Goal: Task Accomplishment & Management: Use online tool/utility

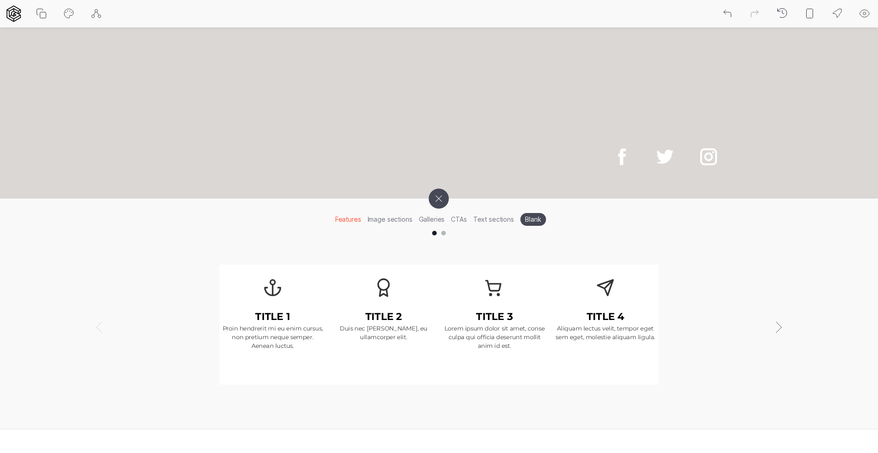
scroll to position [59, 0]
click at [666, 170] on link at bounding box center [664, 157] width 41 height 41
click at [377, 218] on li "Image sections" at bounding box center [389, 220] width 51 height 14
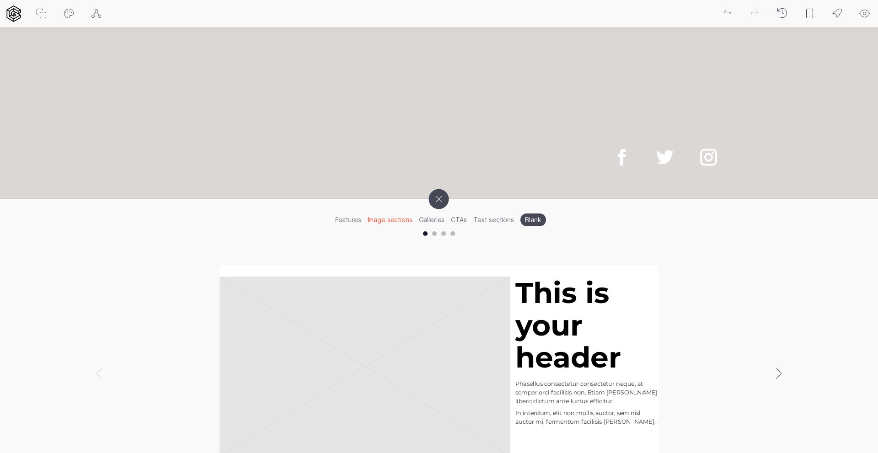
click at [455, 220] on li "CTAs" at bounding box center [458, 220] width 22 height 14
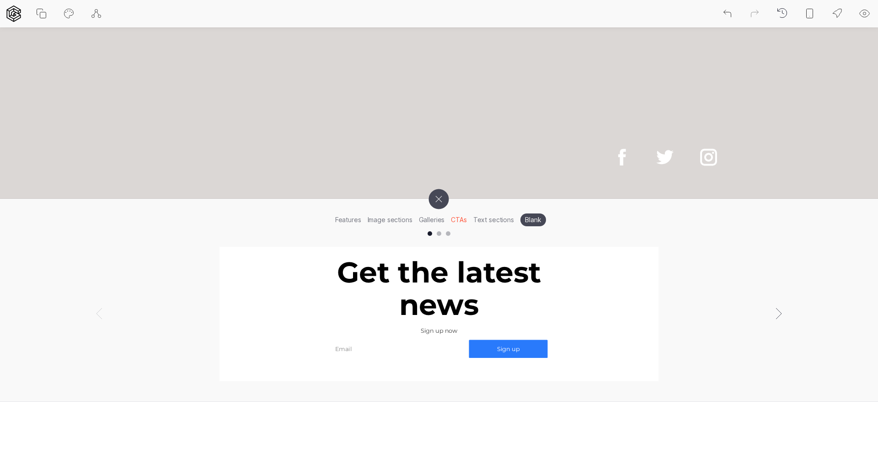
click at [489, 224] on li "Text sections" at bounding box center [493, 220] width 47 height 14
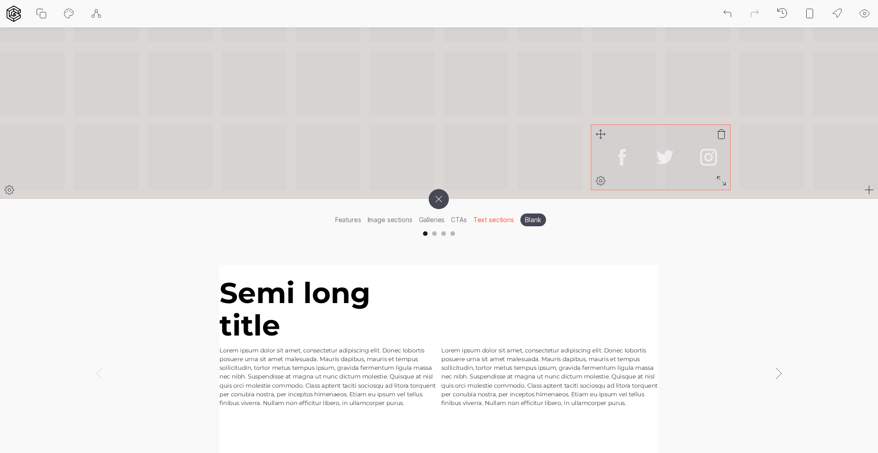
click at [602, 181] on icon at bounding box center [600, 180] width 3 height 3
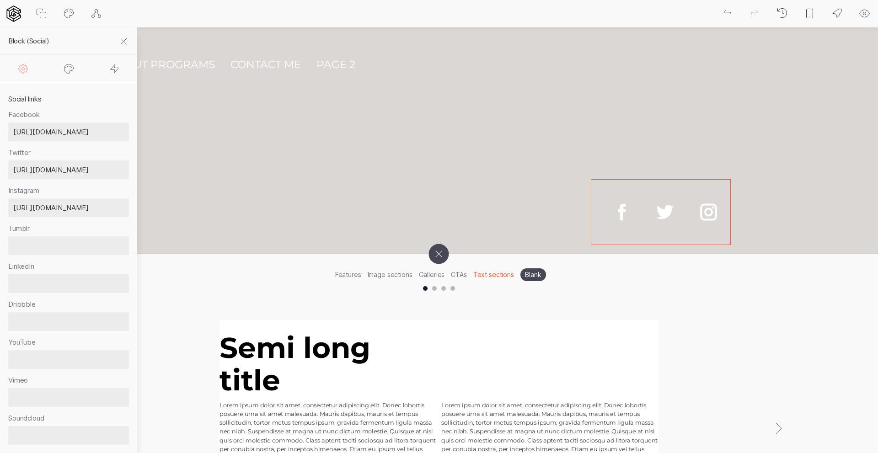
scroll to position [0, 0]
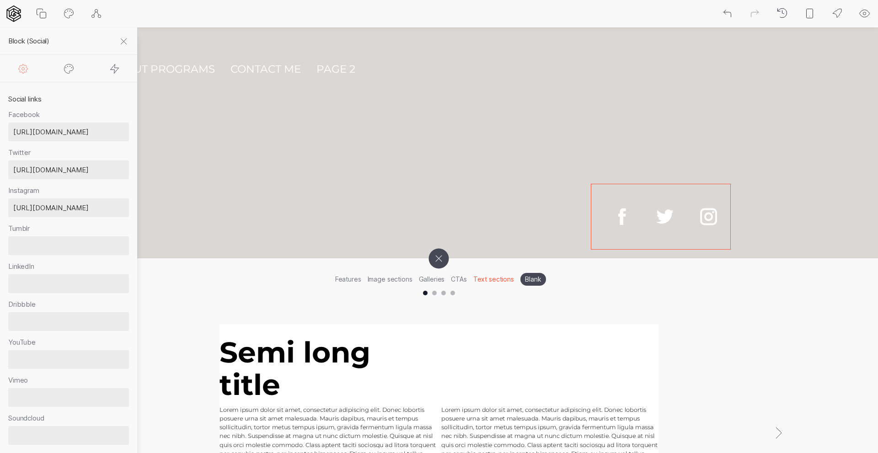
click at [128, 40] on icon at bounding box center [123, 41] width 11 height 11
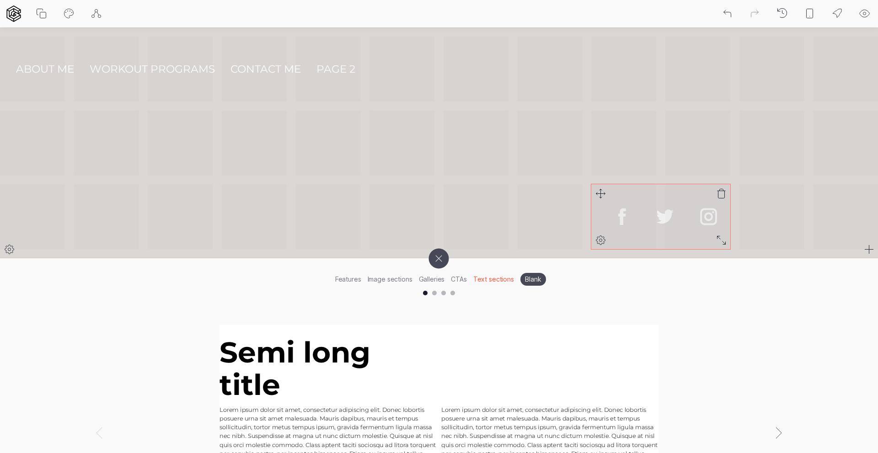
click at [625, 243] on div at bounding box center [660, 216] width 138 height 65
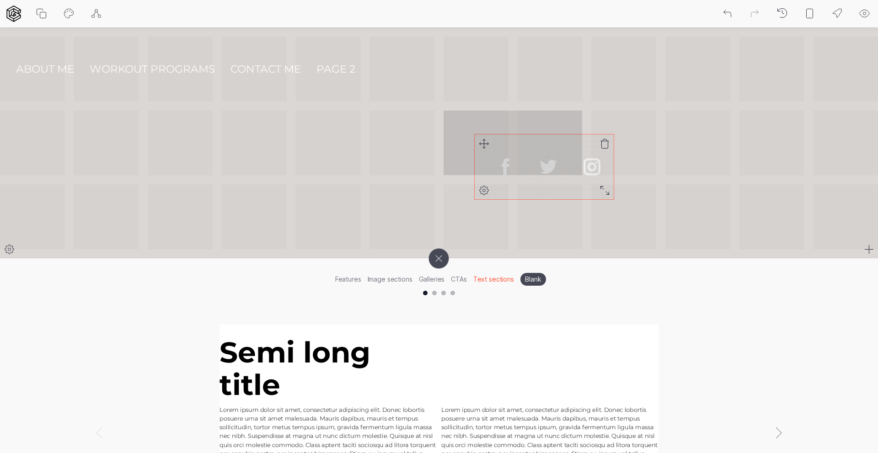
click at [484, 139] on div "About me Workout programs Contact me Page 2" at bounding box center [439, 143] width 878 height 213
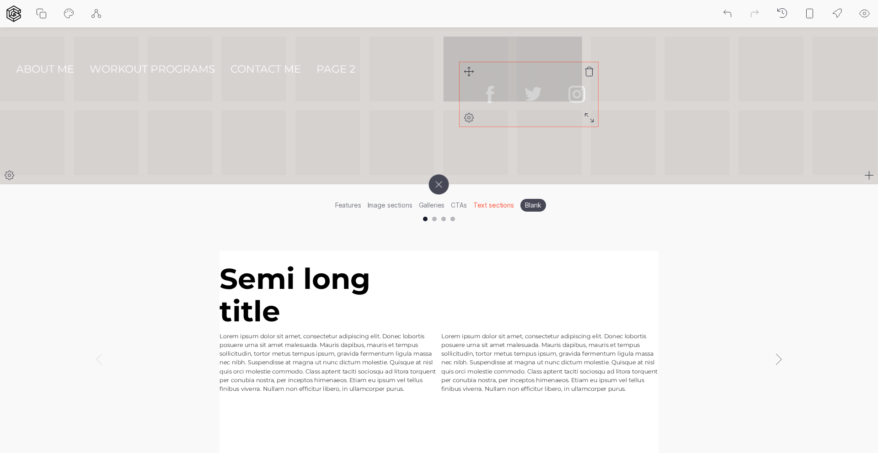
click at [466, 71] on div "About me Workout programs Contact me Page 2" at bounding box center [439, 106] width 878 height 138
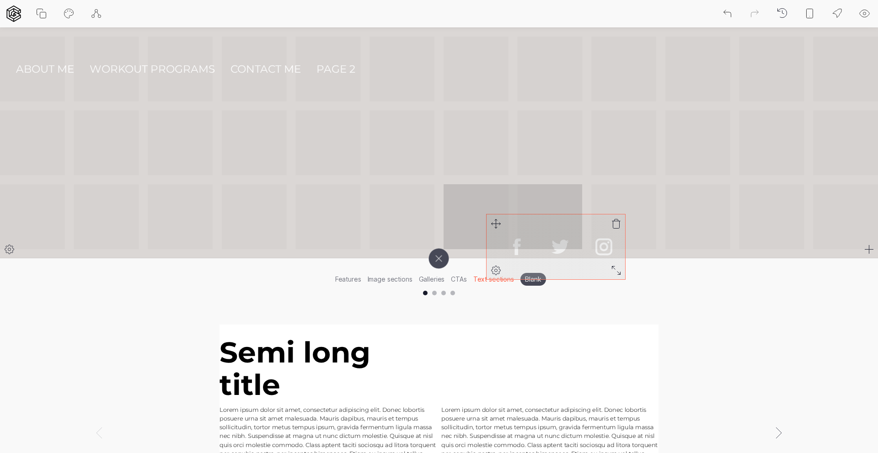
click at [495, 224] on div "About me Workout programs Contact me Page 2" at bounding box center [439, 143] width 878 height 213
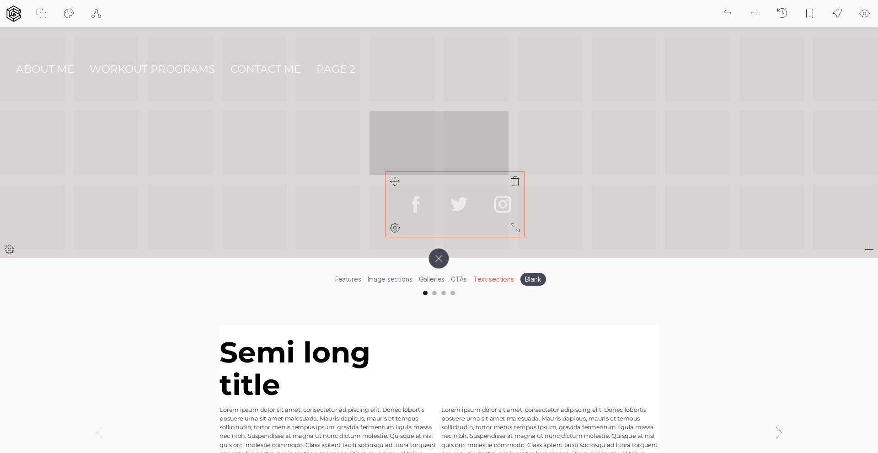
click at [394, 179] on icon at bounding box center [394, 181] width 11 height 11
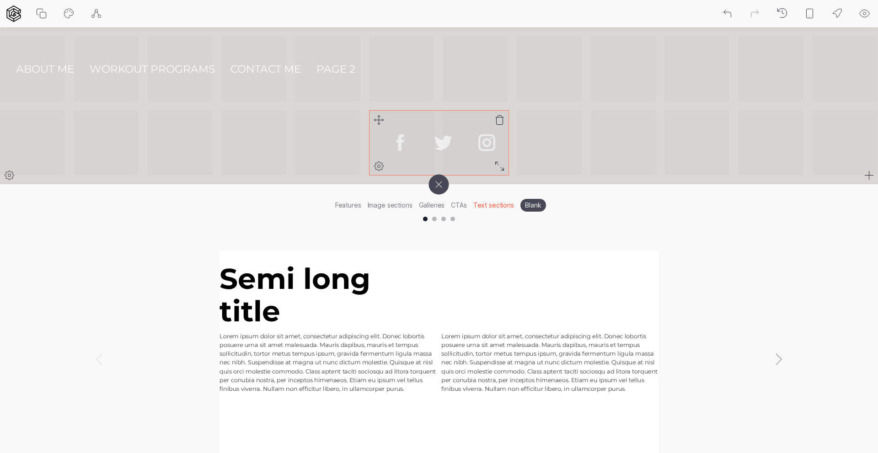
click at [380, 164] on icon at bounding box center [378, 166] width 11 height 11
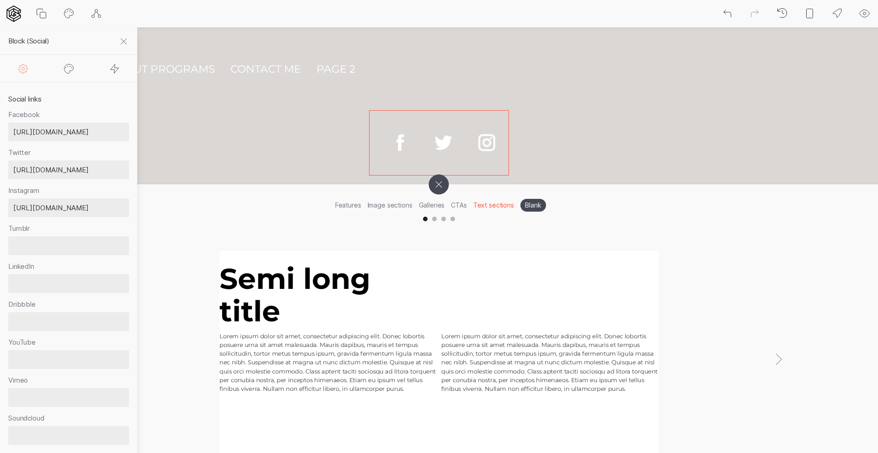
click at [111, 69] on icon at bounding box center [115, 68] width 8 height 9
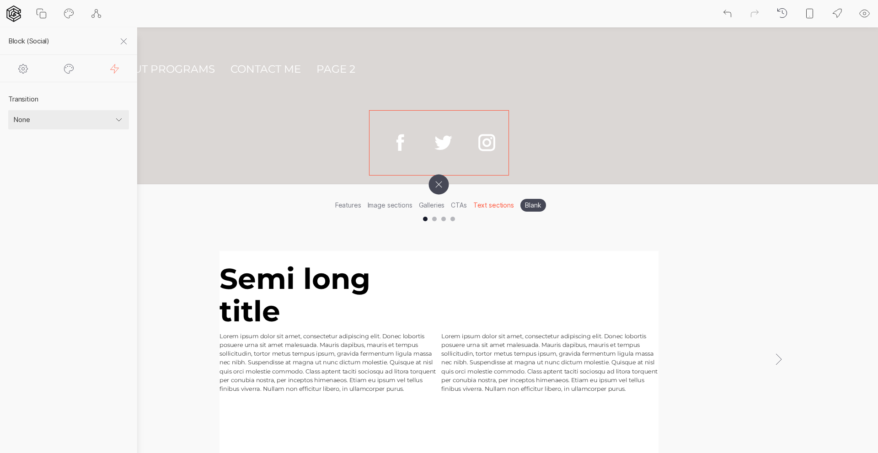
click at [68, 117] on select "None Fade Fade down Fade left Fade right Fade up Scale up Scale down Rotate lef…" at bounding box center [68, 119] width 121 height 19
click at [67, 75] on div at bounding box center [69, 68] width 46 height 27
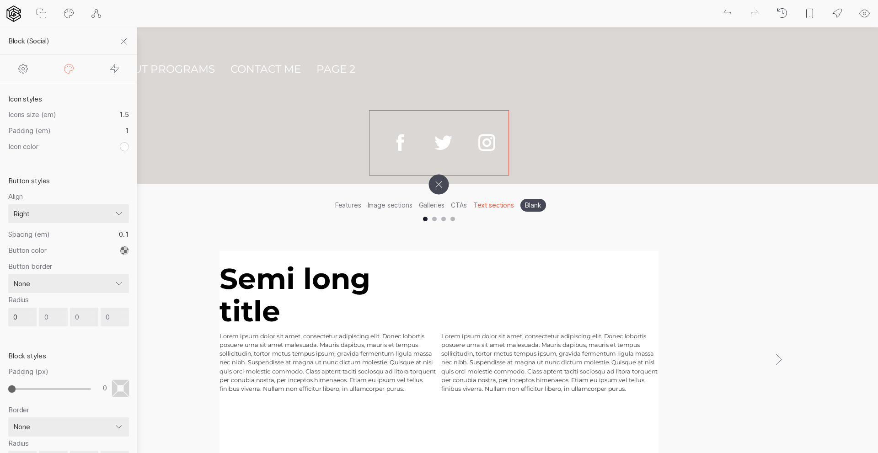
click at [26, 73] on icon at bounding box center [23, 68] width 11 height 11
select select "none"
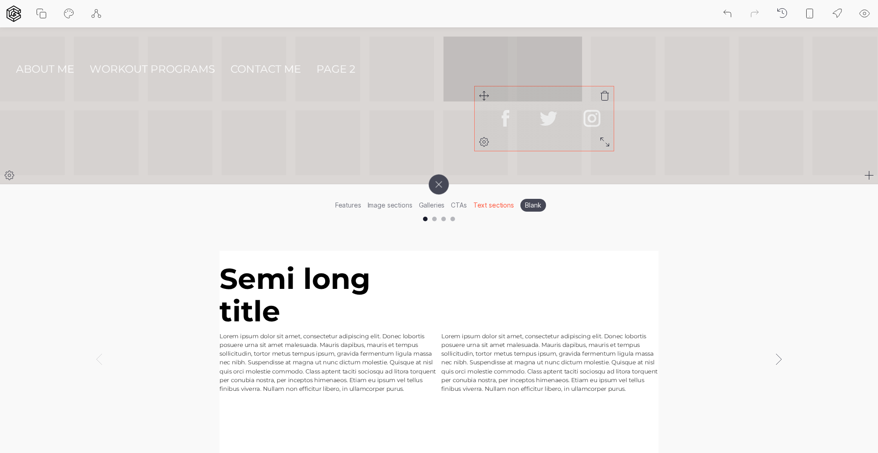
click at [485, 96] on div "About me Workout programs Contact me Page 2" at bounding box center [439, 106] width 878 height 138
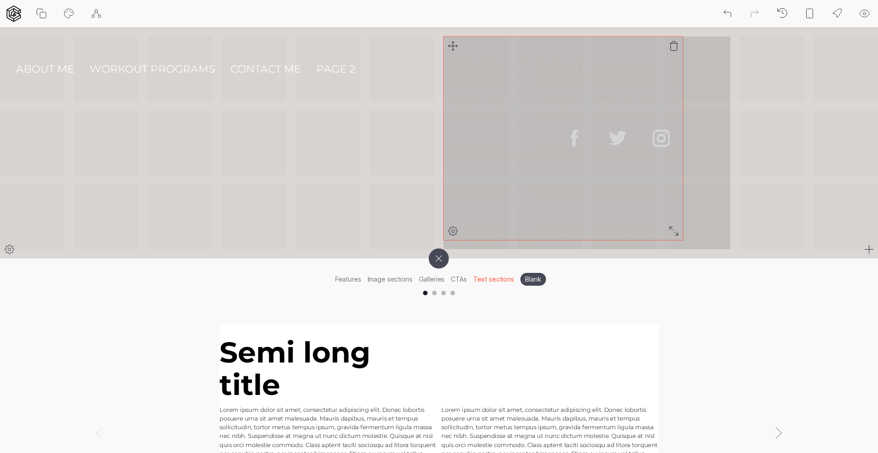
click at [679, 236] on div "About me Workout programs Contact me Page 2" at bounding box center [439, 143] width 878 height 213
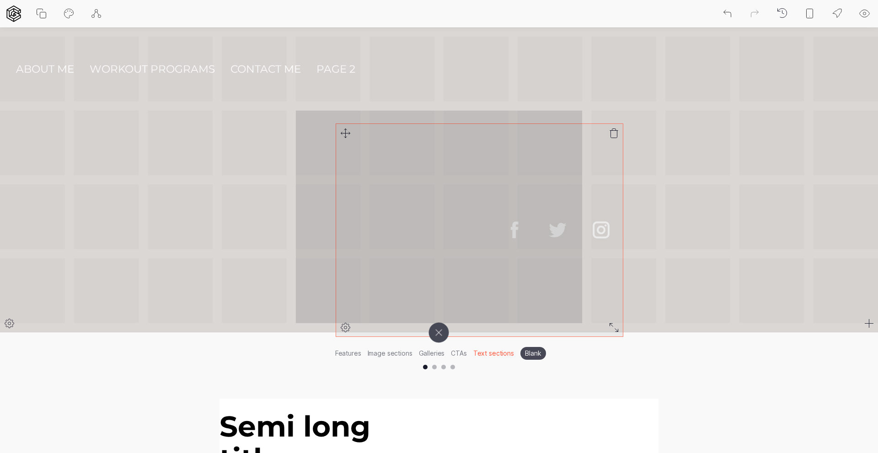
click at [344, 136] on div "About me Workout programs Contact me Page 2" at bounding box center [439, 180] width 878 height 287
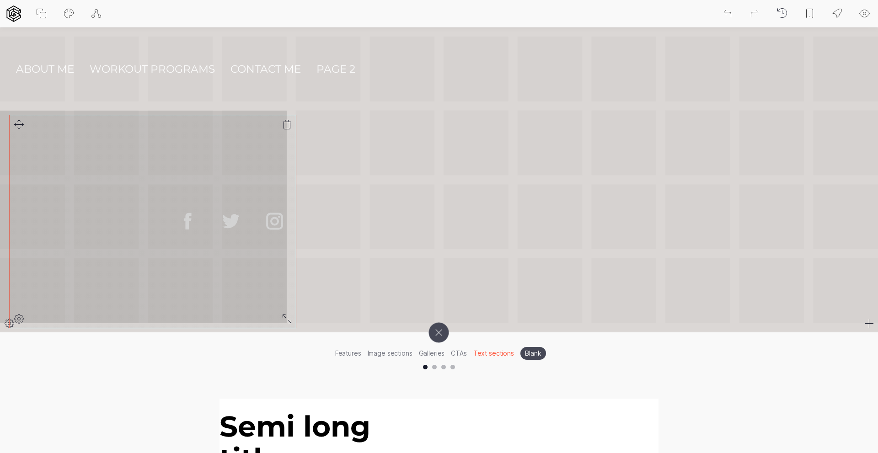
click at [22, 129] on div "About me Workout programs Contact me Page 2" at bounding box center [439, 180] width 878 height 287
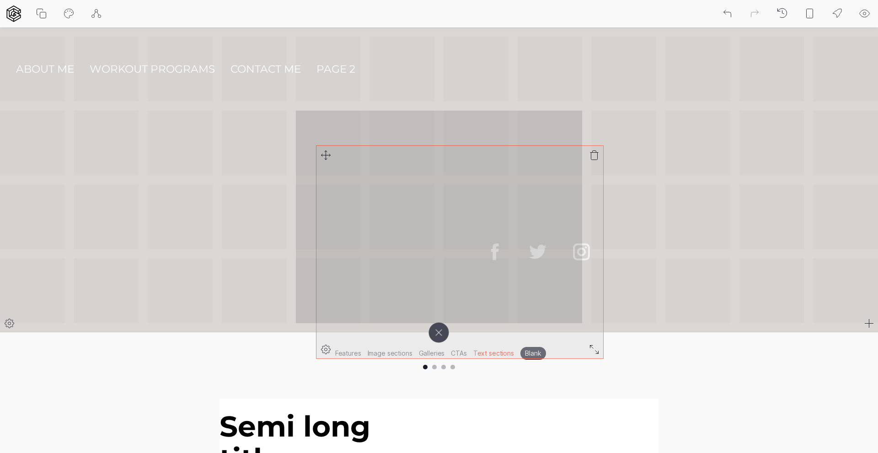
click at [320, 158] on div "About me Workout programs Contact me Page 2" at bounding box center [439, 180] width 878 height 287
